Goal: Task Accomplishment & Management: Manage account settings

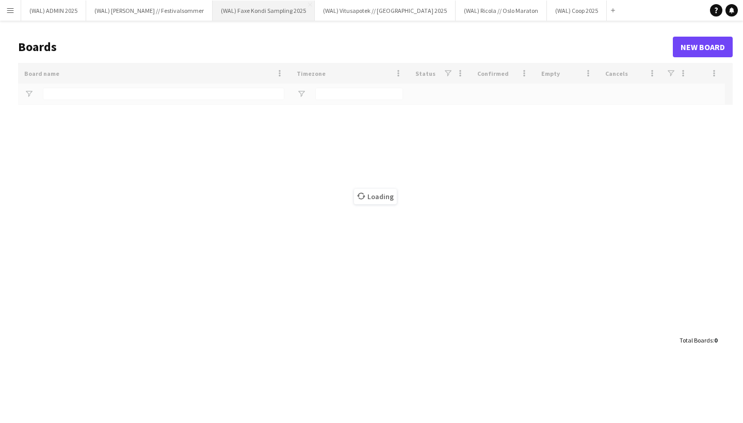
type input "****"
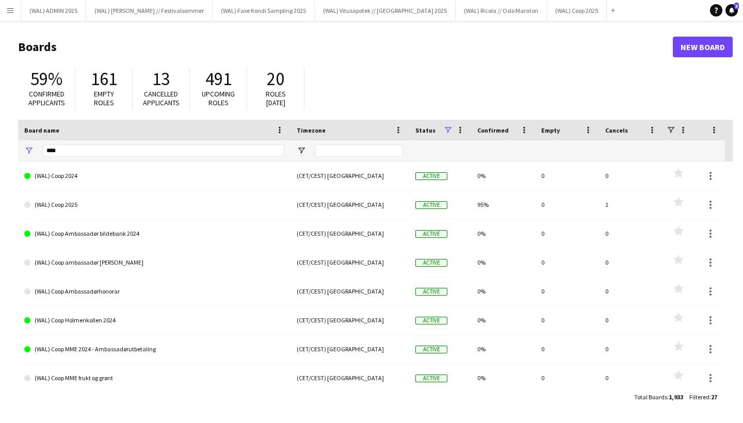
click at [9, 7] on app-icon "Menu" at bounding box center [10, 10] width 8 height 8
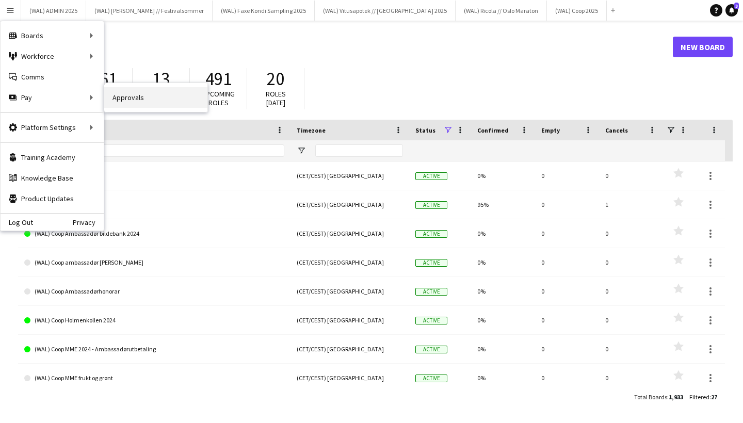
click at [116, 101] on link "Approvals" at bounding box center [155, 97] width 103 height 21
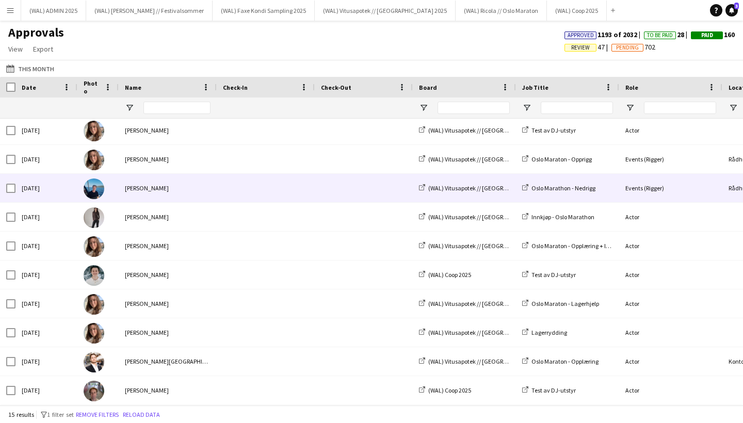
scroll to position [147, 0]
click at [180, 191] on div "[PERSON_NAME]" at bounding box center [168, 188] width 98 height 28
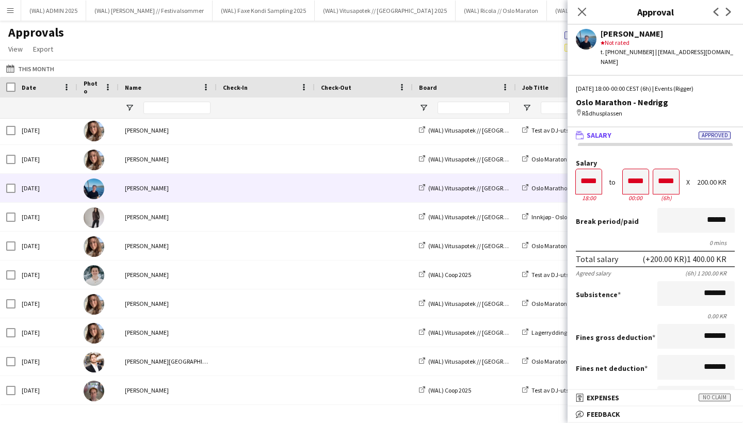
click at [585, 39] on app-user-avatar at bounding box center [586, 39] width 21 height 21
click at [579, 13] on icon "Close pop-in" at bounding box center [582, 12] width 10 height 10
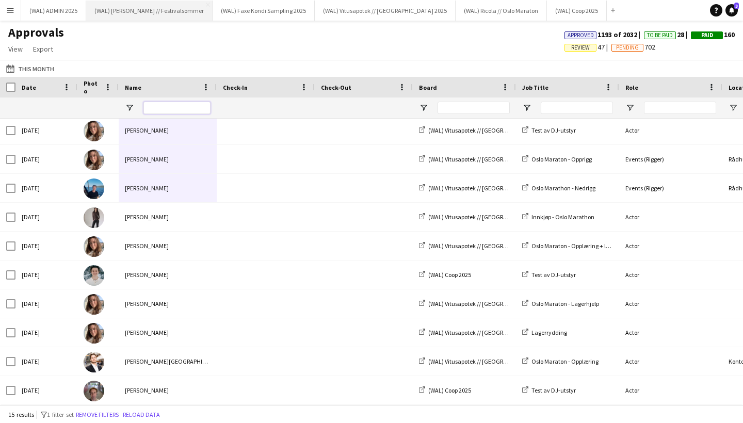
scroll to position [0, 0]
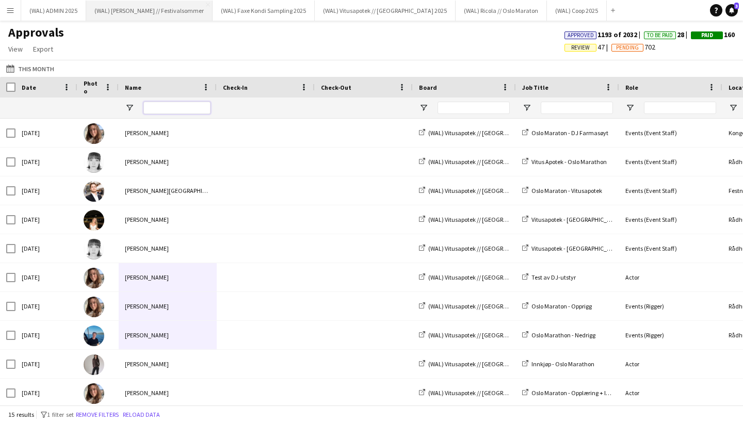
drag, startPoint x: 147, startPoint y: 199, endPoint x: 184, endPoint y: 20, distance: 183.4
click at [184, 20] on div "Menu Boards Boards Boards All jobs Status Workforce Workforce My Workforce Recr…" at bounding box center [371, 211] width 743 height 423
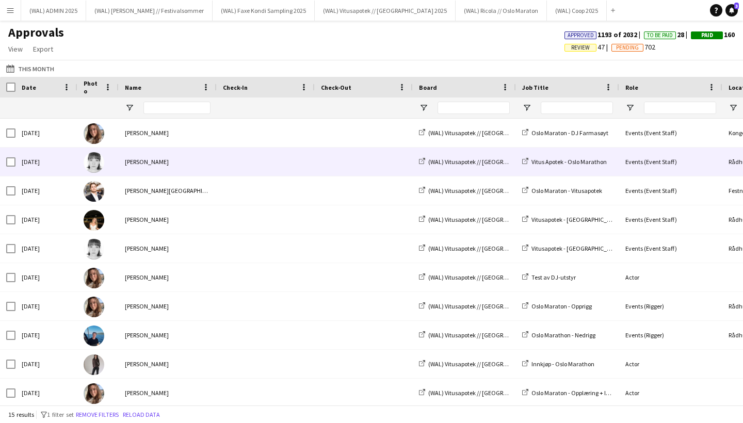
click at [107, 158] on div at bounding box center [97, 162] width 41 height 28
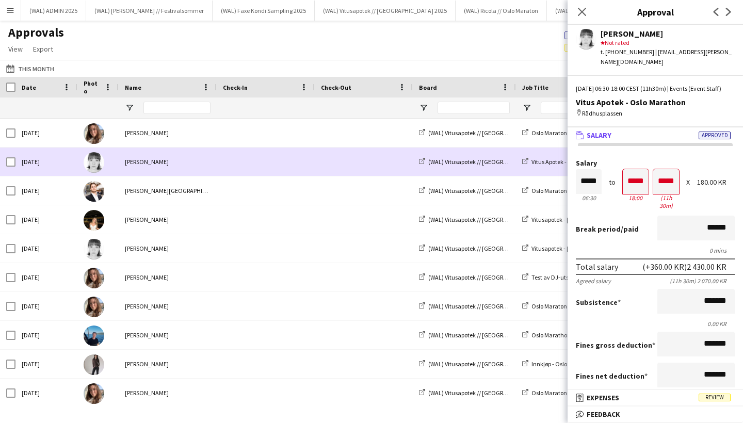
click at [118, 160] on div at bounding box center [97, 162] width 41 height 28
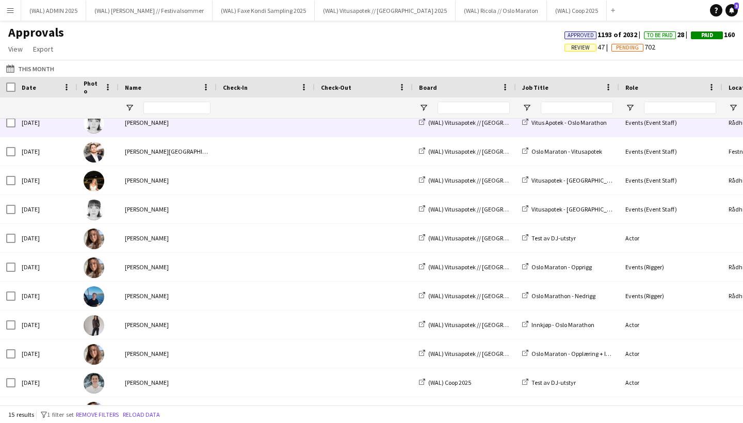
scroll to position [48, 0]
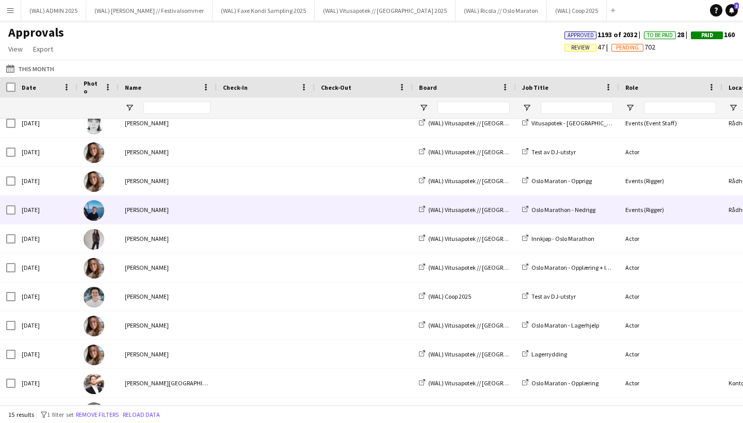
click at [136, 213] on div "[PERSON_NAME]" at bounding box center [168, 210] width 98 height 28
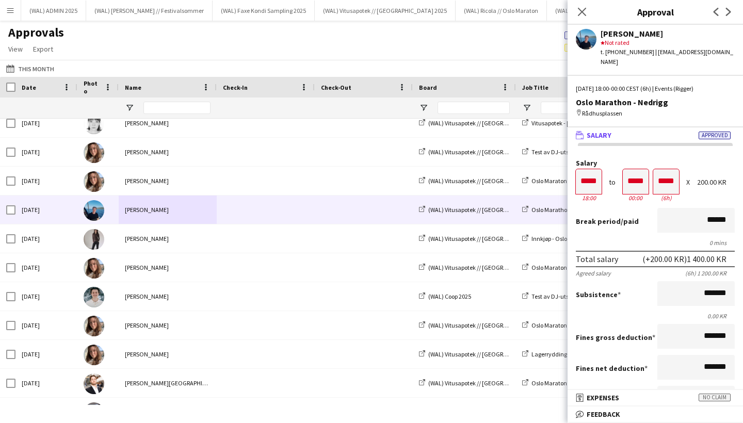
click at [590, 39] on app-user-avatar at bounding box center [586, 39] width 21 height 21
click at [608, 25] on div "[PERSON_NAME] star Not rated t. [PHONE_NUMBER] | [EMAIL_ADDRESS][DOMAIN_NAME]" at bounding box center [656, 46] width 176 height 42
click at [585, 2] on div "Close pop-in" at bounding box center [582, 12] width 29 height 24
click at [585, 12] on icon "Close pop-in" at bounding box center [582, 12] width 10 height 10
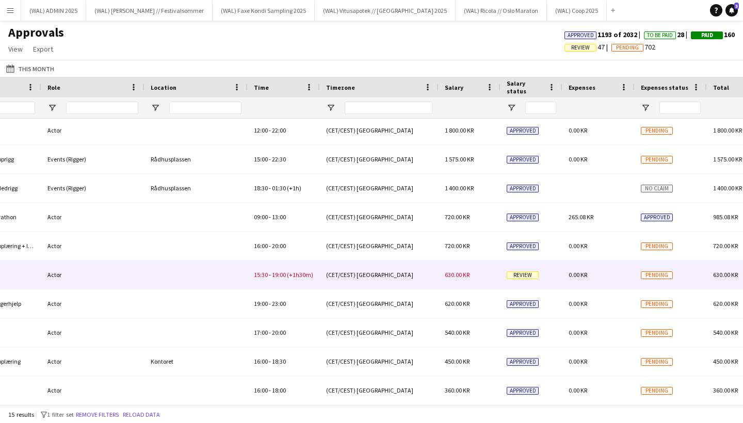
click at [419, 279] on div "(CET/CEST) [GEOGRAPHIC_DATA]" at bounding box center [379, 275] width 119 height 28
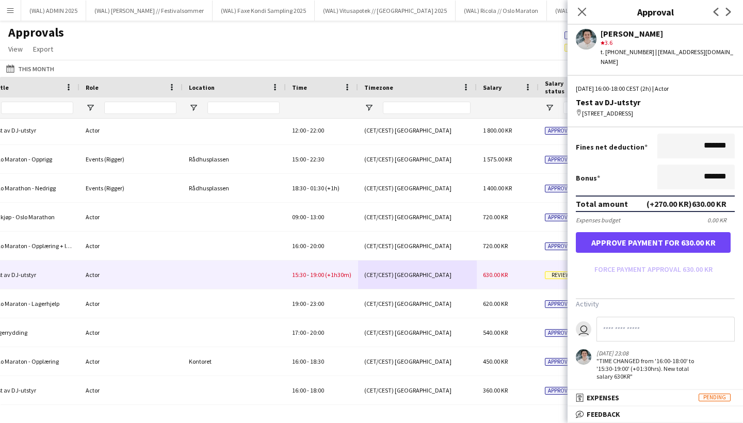
click at [659, 234] on button "Approve payment for 630.00 KR" at bounding box center [653, 242] width 155 height 21
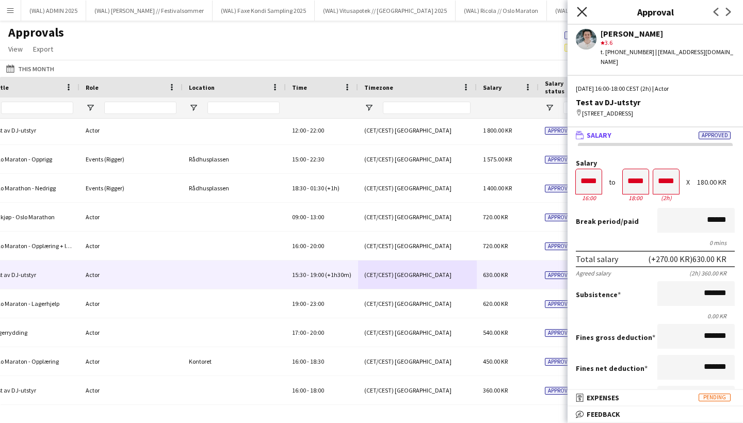
click at [581, 9] on icon "Close pop-in" at bounding box center [582, 12] width 10 height 10
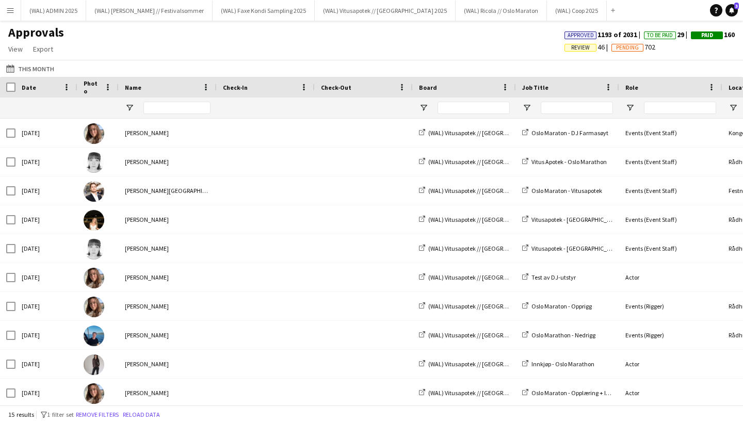
click at [9, 17] on button "Menu" at bounding box center [10, 10] width 21 height 21
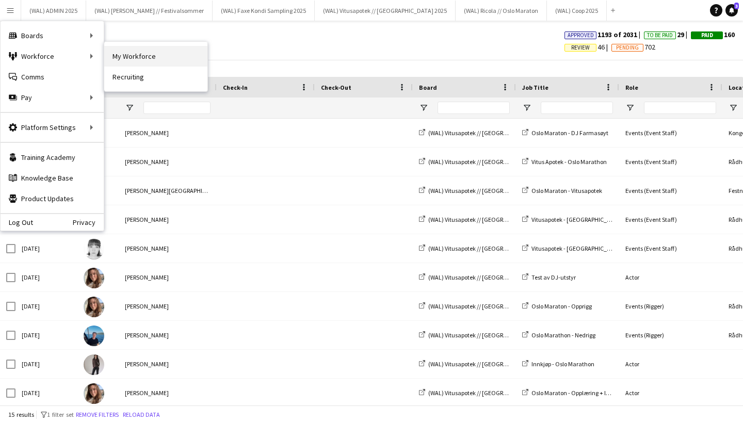
click at [149, 54] on link "My Workforce" at bounding box center [155, 56] width 103 height 21
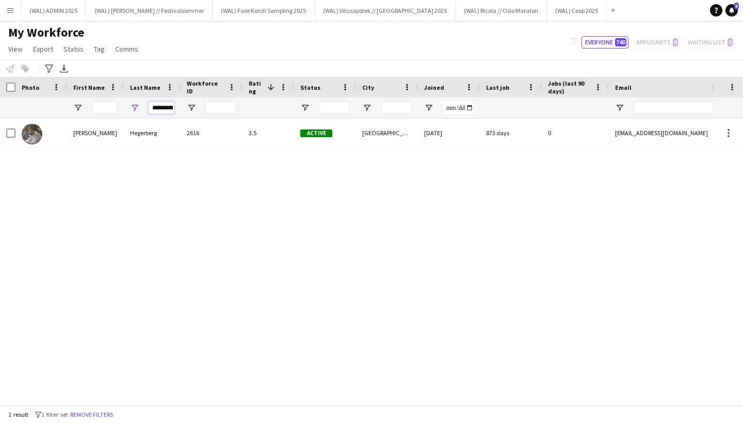
click at [157, 109] on input "*********" at bounding box center [162, 108] width 26 height 12
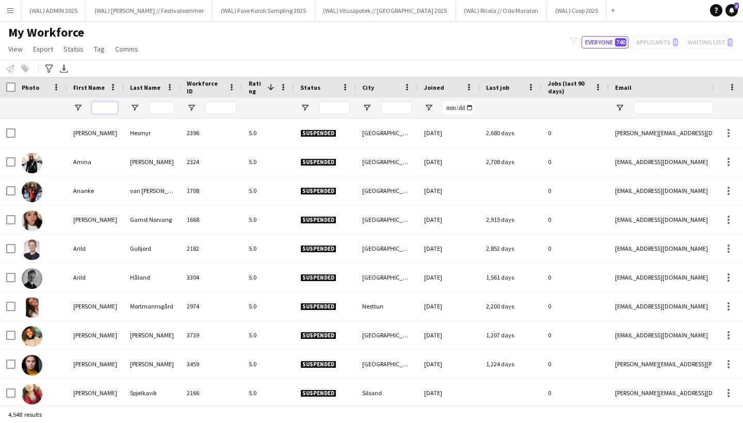
click at [98, 108] on input "First Name Filter Input" at bounding box center [105, 108] width 26 height 12
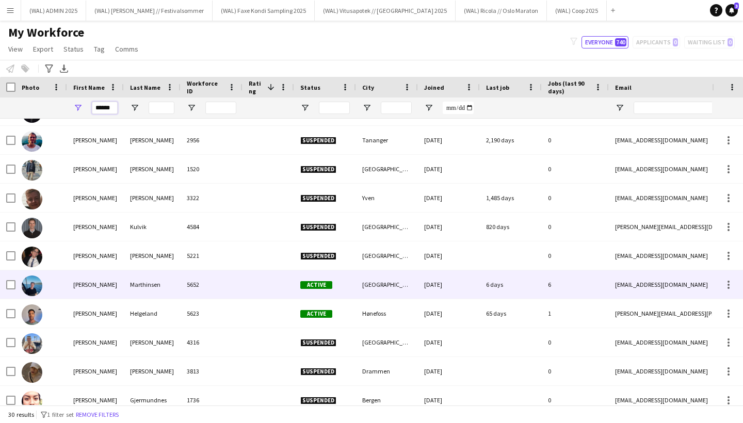
type input "******"
click at [150, 290] on div "Marthinsen" at bounding box center [152, 285] width 57 height 28
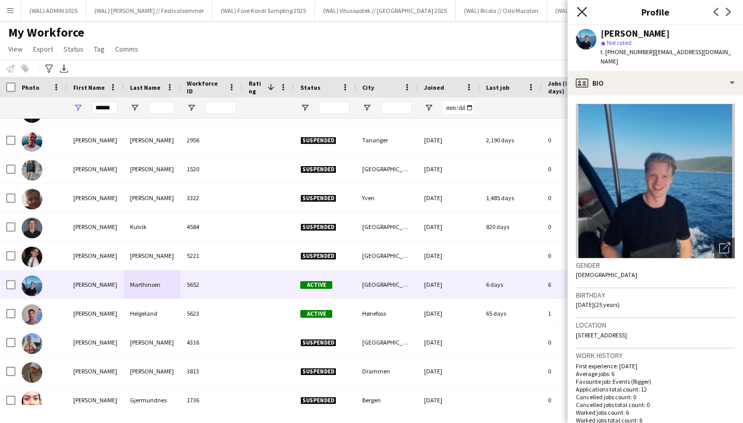
drag, startPoint x: 584, startPoint y: 5, endPoint x: 584, endPoint y: 13, distance: 8.3
click at [584, 5] on div "Close pop-in" at bounding box center [582, 12] width 29 height 24
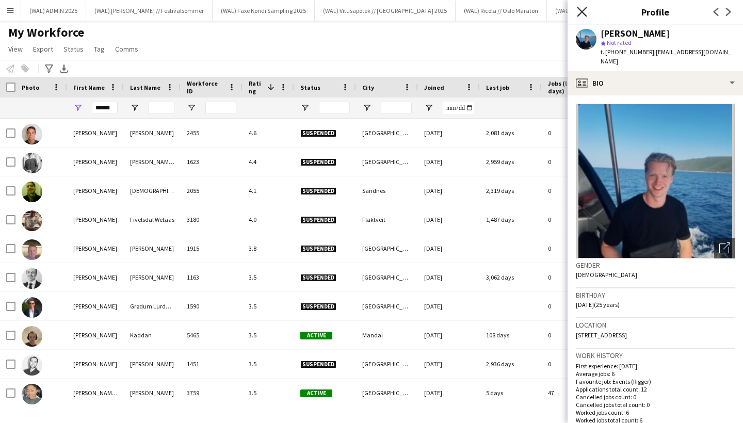
click at [583, 15] on icon "Close pop-in" at bounding box center [582, 12] width 10 height 10
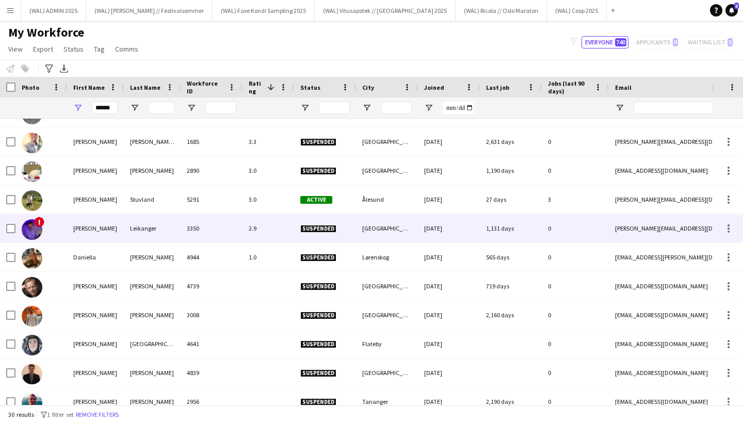
click at [112, 235] on div "[PERSON_NAME]" at bounding box center [95, 228] width 57 height 28
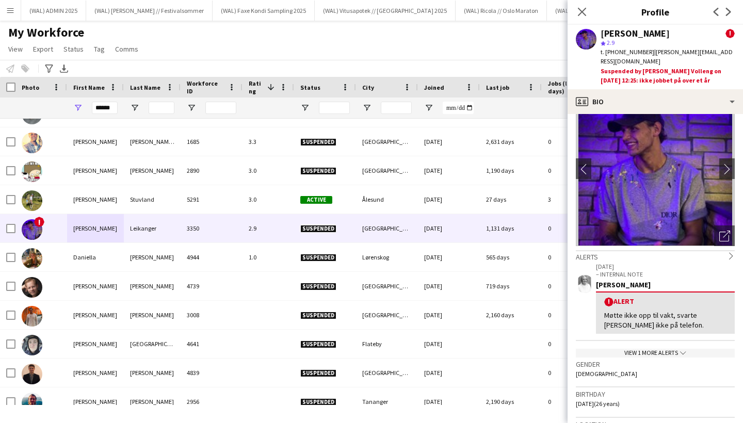
click at [666, 349] on div "View 1 more alerts chevron-down" at bounding box center [655, 353] width 159 height 9
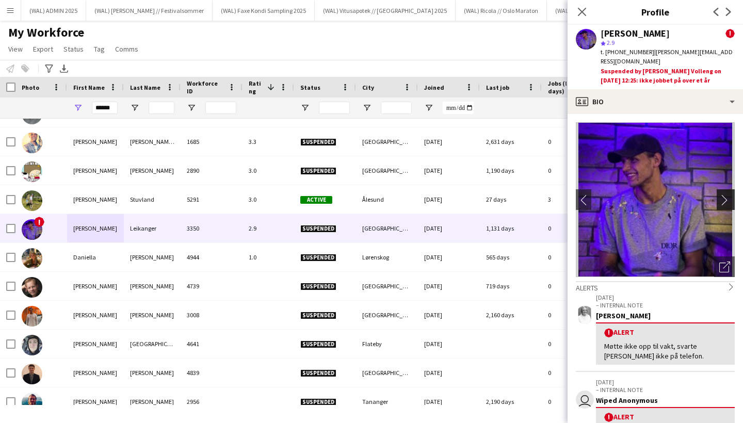
click at [726, 195] on app-icon "chevron-right" at bounding box center [728, 200] width 16 height 11
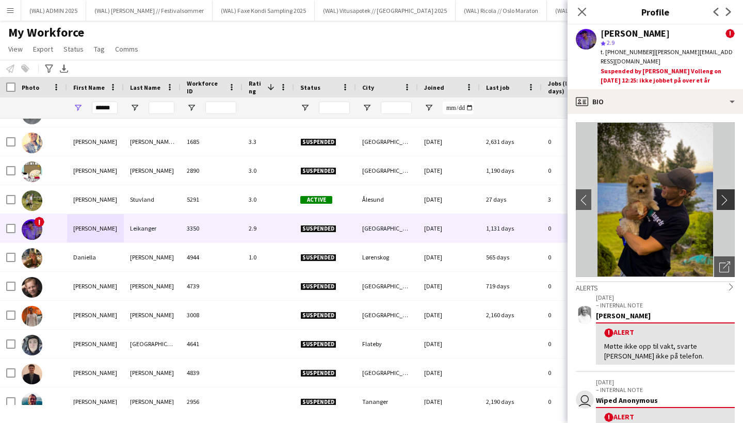
click at [723, 195] on app-icon "chevron-right" at bounding box center [728, 200] width 16 height 11
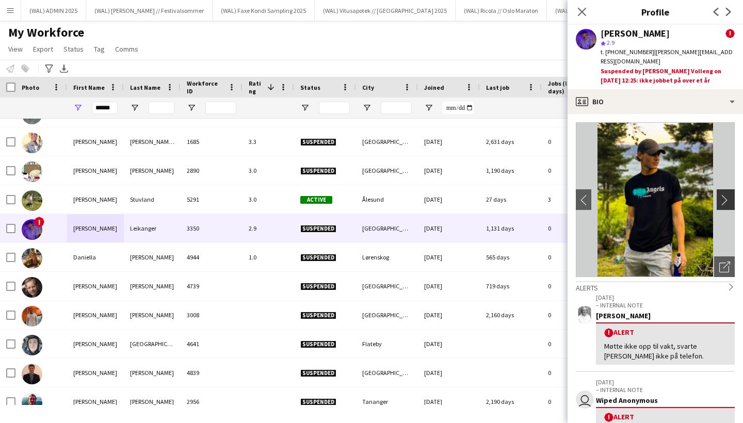
click at [725, 189] on button "chevron-right" at bounding box center [727, 199] width 21 height 21
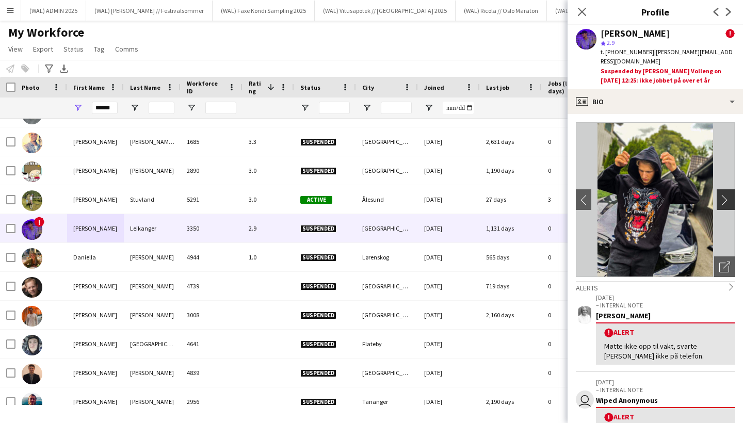
click at [724, 195] on app-icon "chevron-right" at bounding box center [728, 200] width 16 height 11
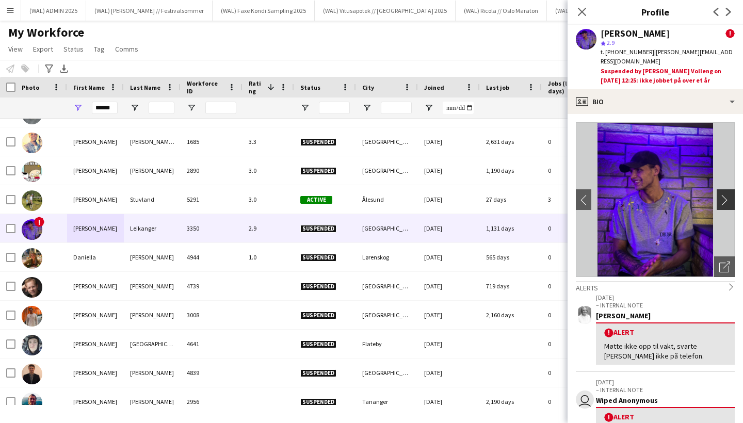
click at [724, 195] on app-icon "chevron-right" at bounding box center [728, 200] width 16 height 11
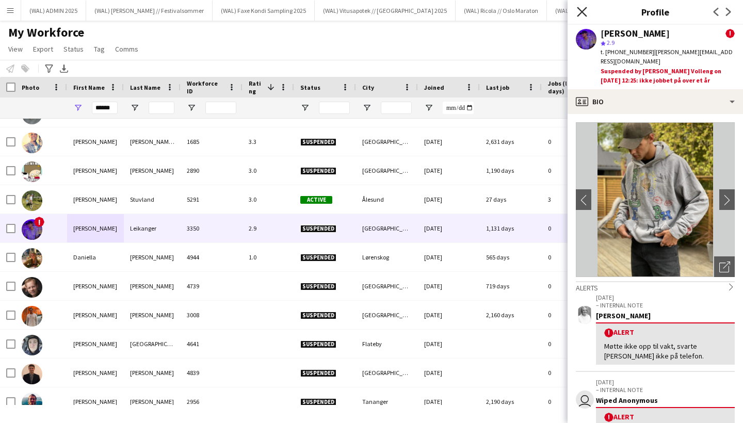
click at [581, 10] on icon at bounding box center [582, 12] width 10 height 10
